Goal: Obtain resource: Obtain resource

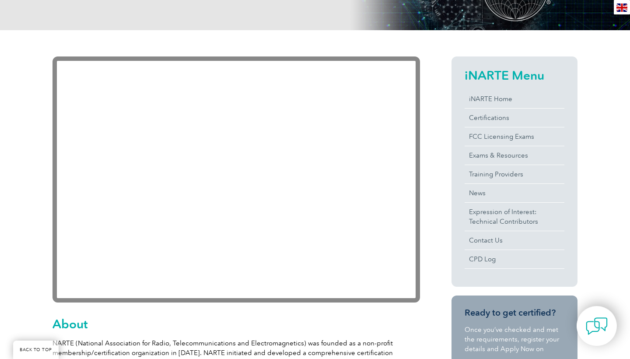
scroll to position [163, 0]
click at [496, 120] on link "Certifications" at bounding box center [515, 118] width 100 height 18
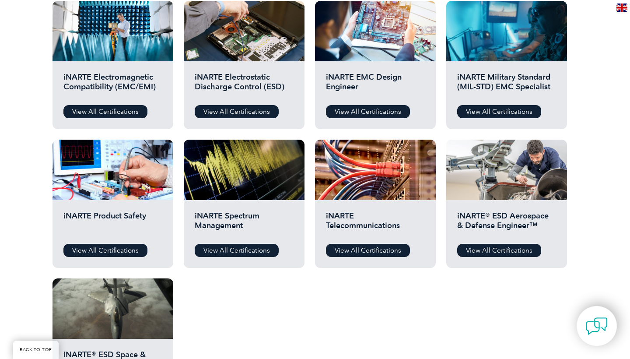
scroll to position [330, 0]
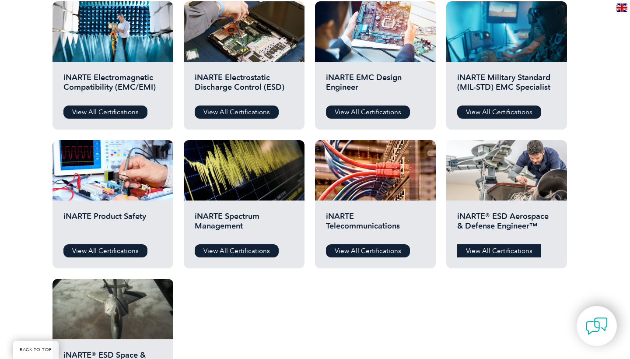
click at [502, 247] on link "View All Certifications" at bounding box center [499, 250] width 84 height 13
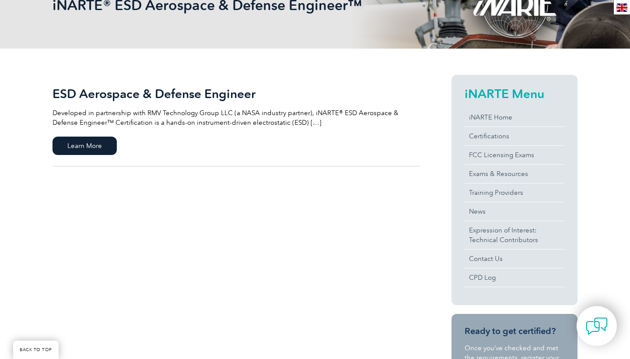
scroll to position [149, 0]
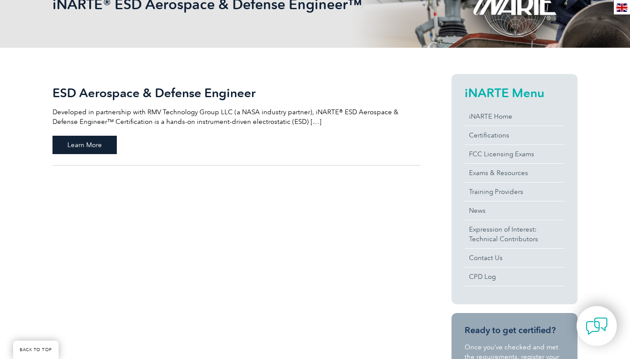
click at [110, 148] on span "Learn More" at bounding box center [85, 145] width 64 height 18
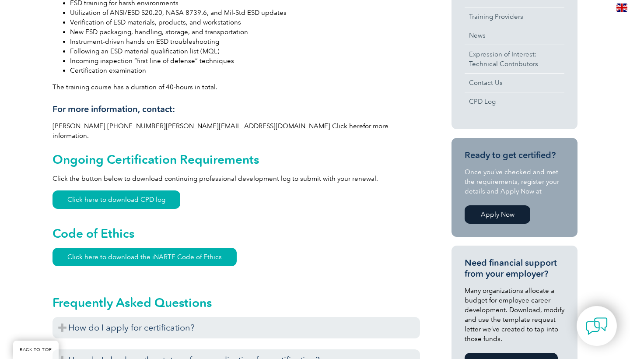
scroll to position [387, 0]
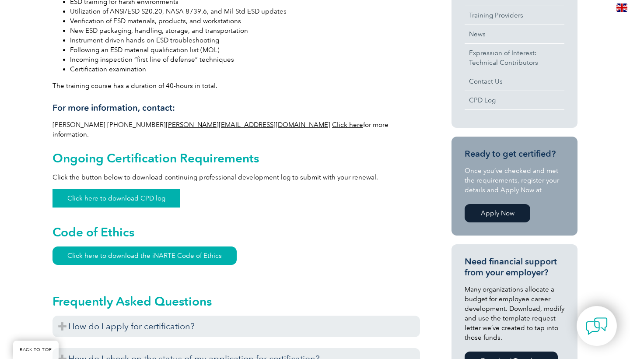
click at [163, 190] on link "Click here to download CPD log" at bounding box center [117, 198] width 128 height 18
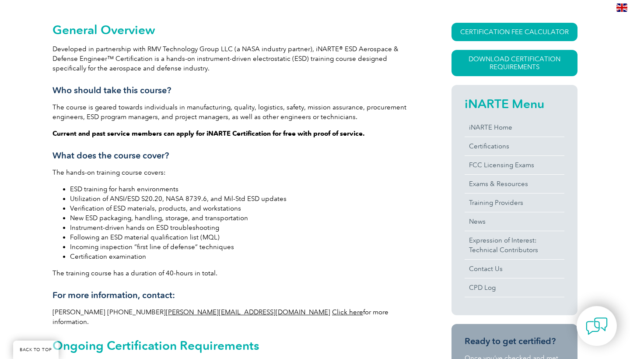
scroll to position [201, 0]
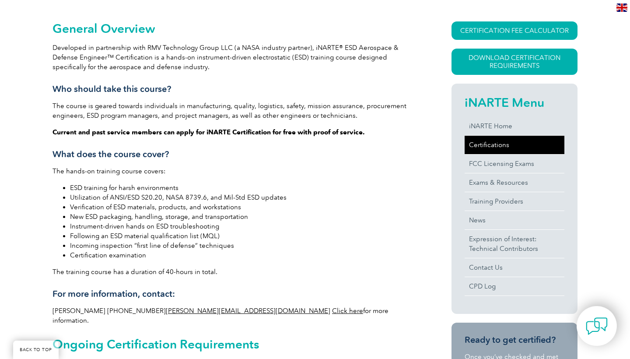
click at [501, 145] on link "Certifications" at bounding box center [515, 145] width 100 height 18
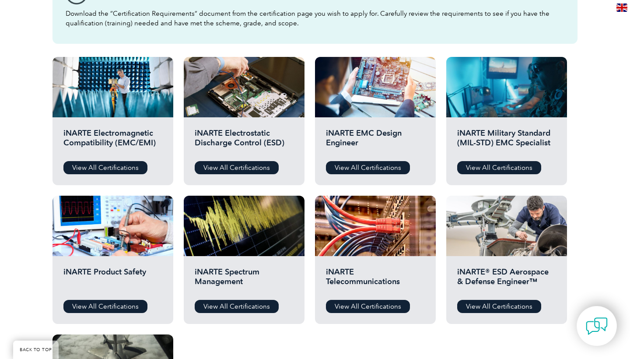
scroll to position [276, 0]
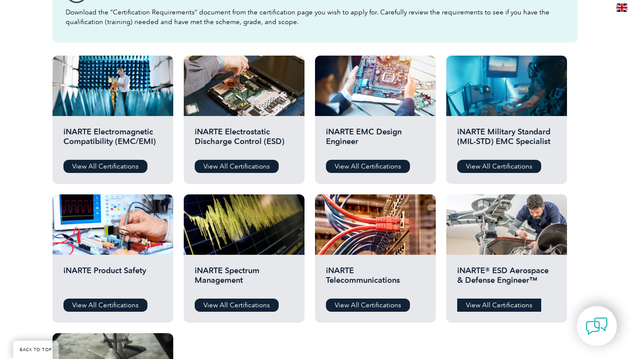
click at [521, 304] on link "View All Certifications" at bounding box center [499, 305] width 84 height 13
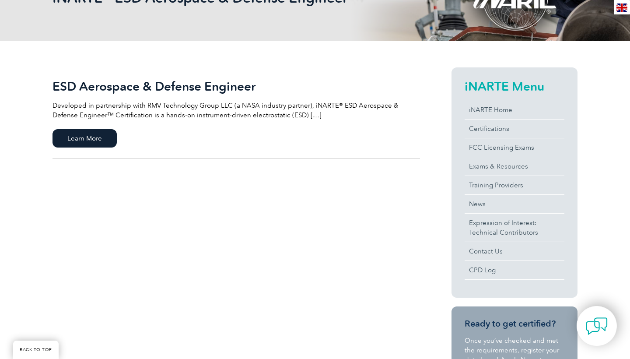
scroll to position [156, 0]
click at [94, 134] on span "Learn More" at bounding box center [85, 138] width 64 height 18
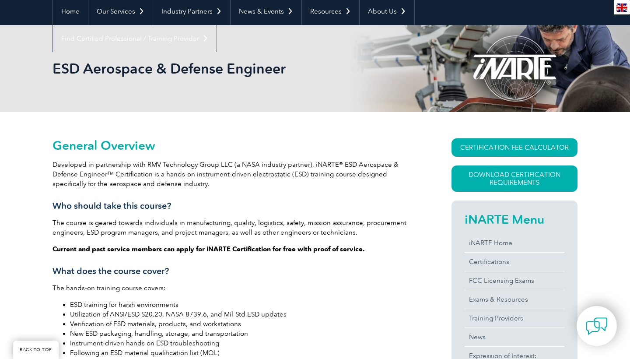
scroll to position [85, 0]
click at [534, 181] on link "Download Certification Requirements" at bounding box center [515, 178] width 126 height 26
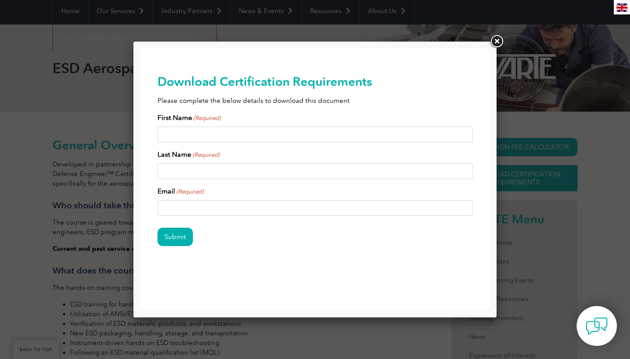
scroll to position [0, 0]
click at [495, 47] on link at bounding box center [497, 42] width 16 height 16
